Goal: Communication & Community: Answer question/provide support

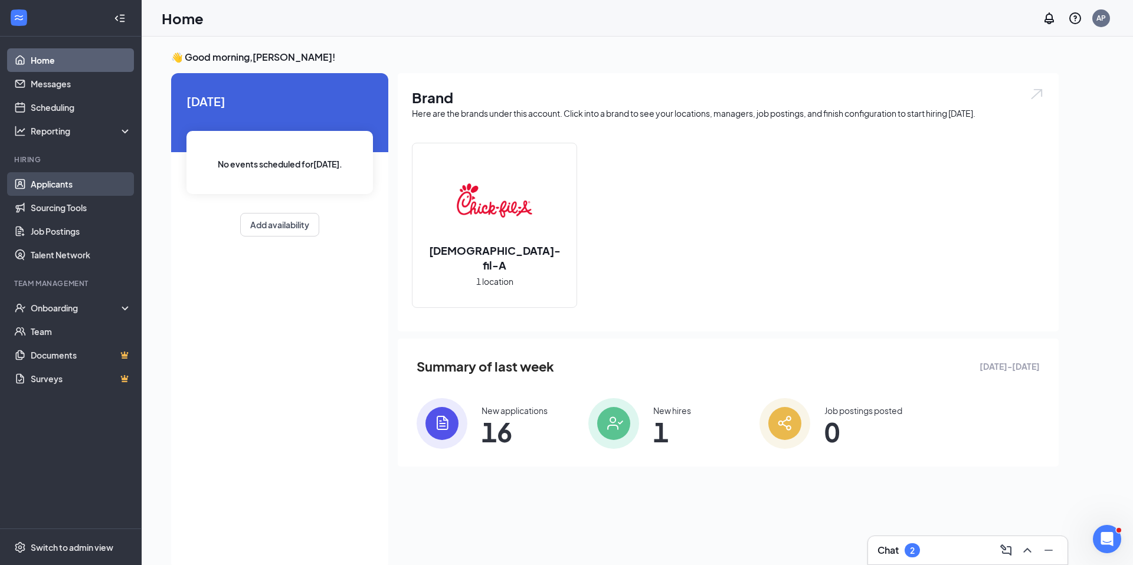
click at [60, 191] on link "Applicants" at bounding box center [81, 184] width 101 height 24
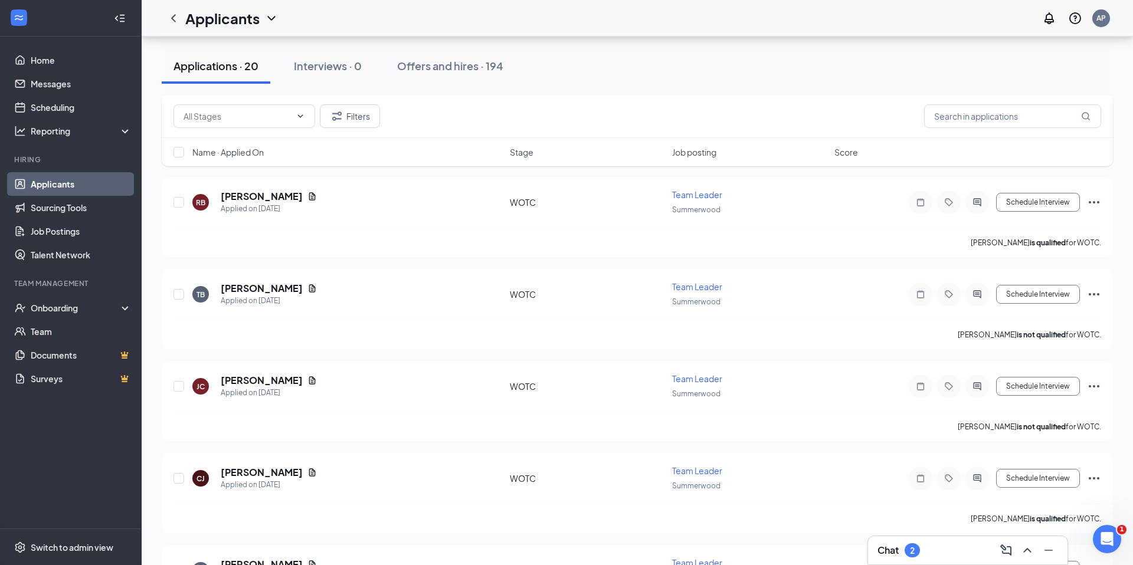
scroll to position [168, 0]
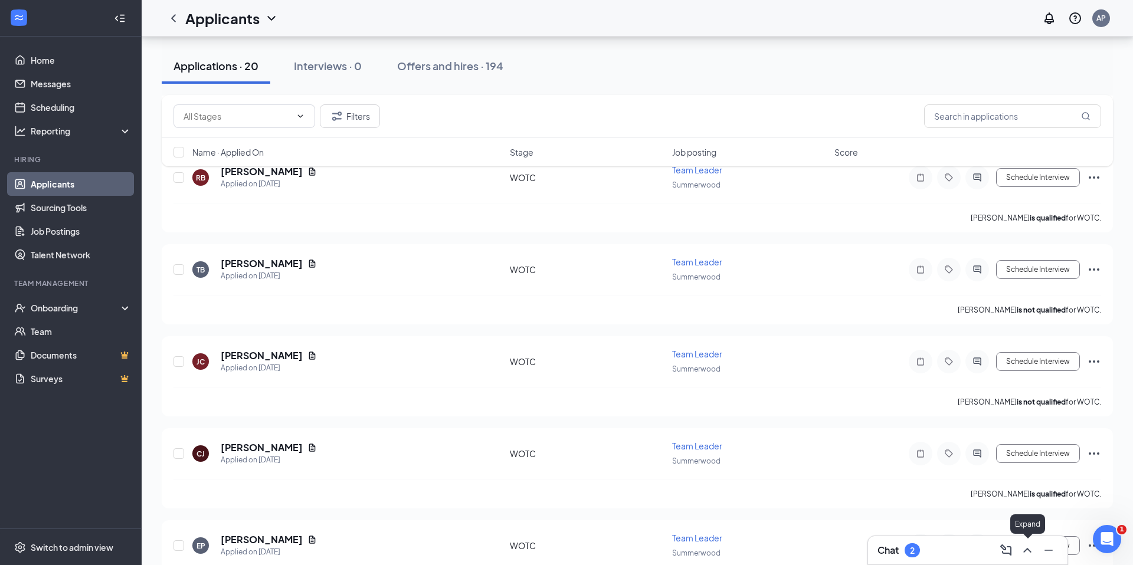
click at [1026, 550] on icon "ChevronUp" at bounding box center [1027, 550] width 8 height 5
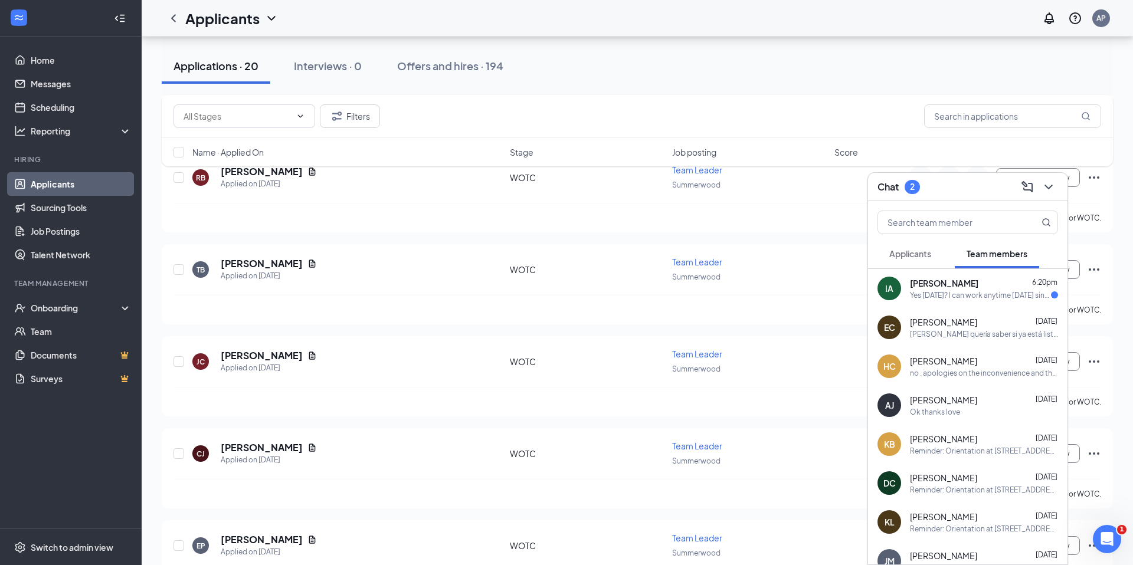
click at [995, 299] on div "Yes [DATE]? I can work anytime [DATE] since it's a holiday." at bounding box center [980, 295] width 141 height 10
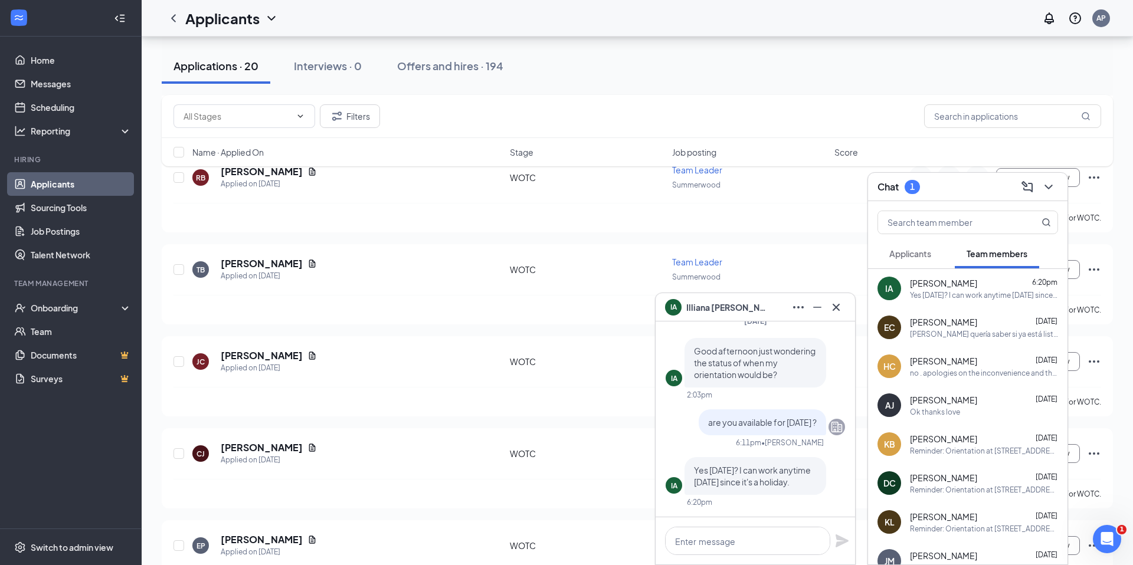
scroll to position [181, 0]
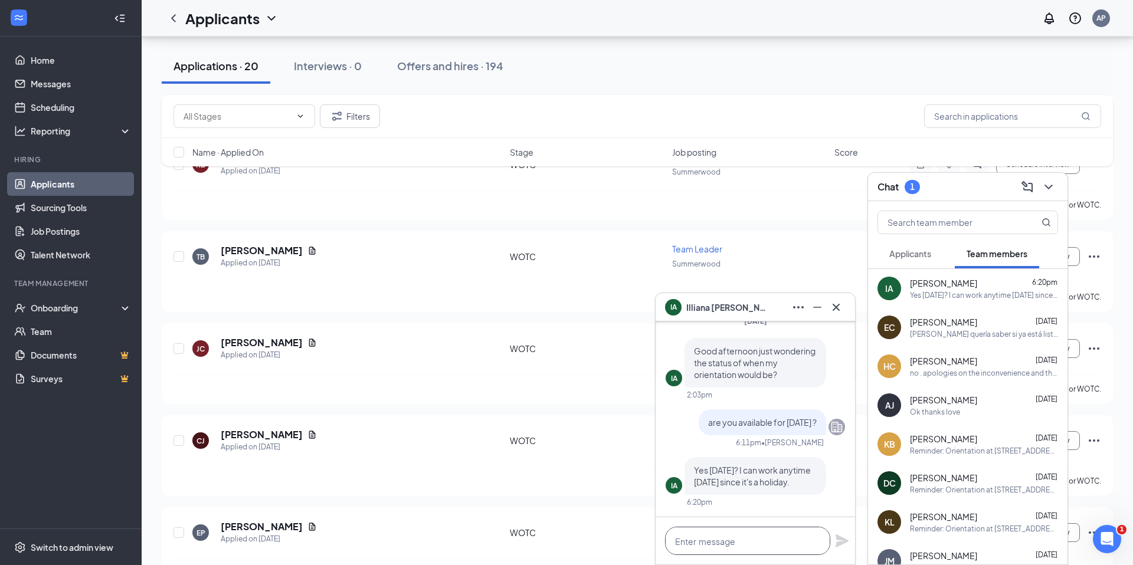
click at [758, 546] on textarea at bounding box center [747, 541] width 165 height 28
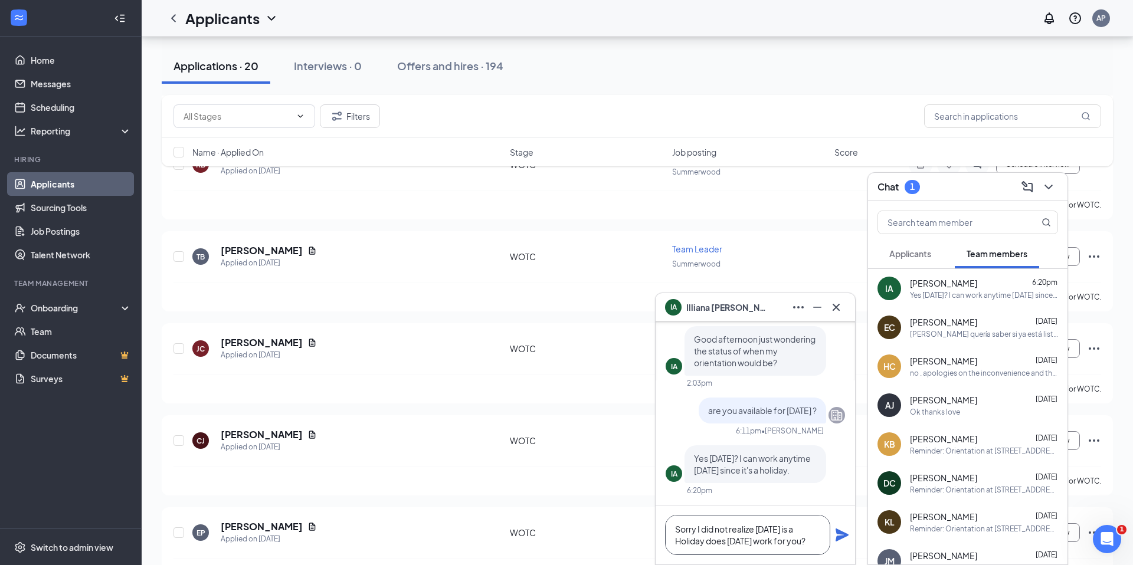
type textarea "Sorry I did not realize [DATE] is a Holiday does [DATE] work for you?"
click at [834, 526] on div "Sorry I did not realize [DATE] is a Holiday does [DATE] work for you?" at bounding box center [755, 535] width 199 height 59
click at [837, 531] on icon "Plane" at bounding box center [842, 535] width 13 height 13
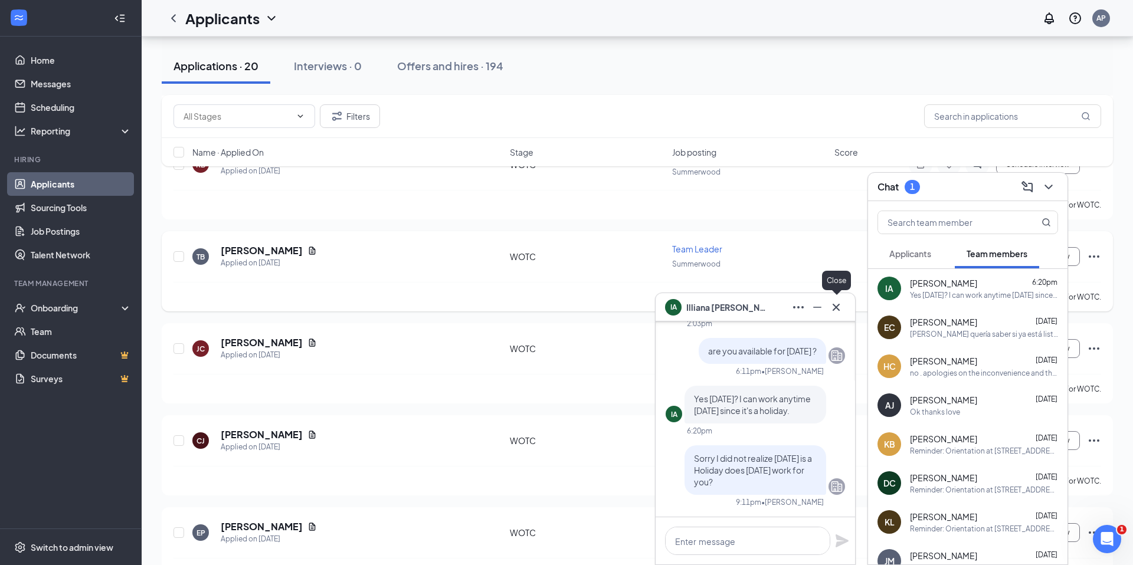
click at [841, 302] on icon "Cross" at bounding box center [836, 307] width 14 height 14
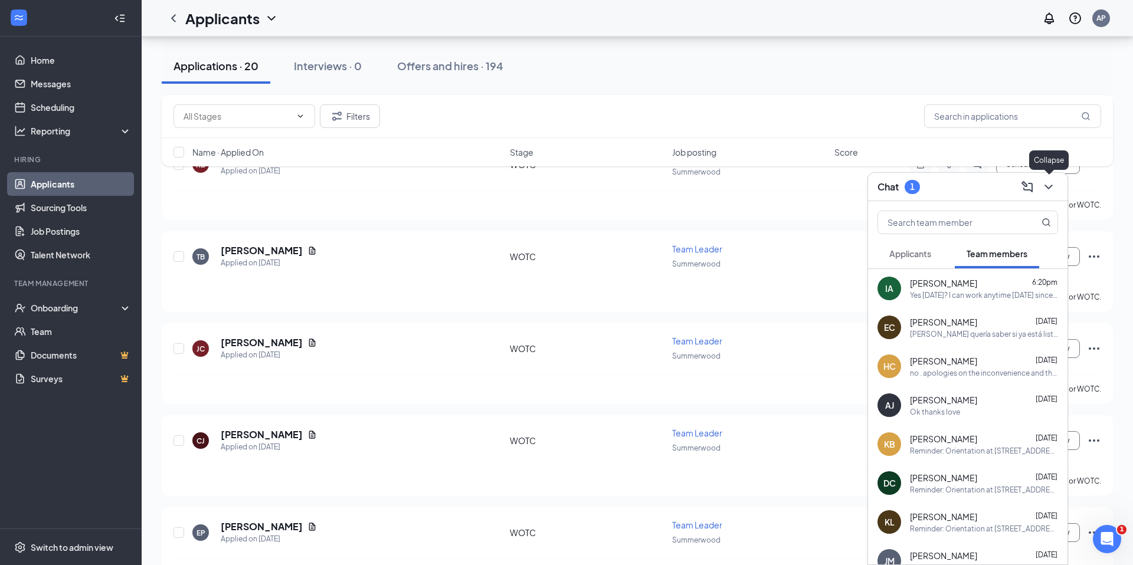
click at [1049, 187] on icon "ChevronDown" at bounding box center [1048, 187] width 8 height 5
